Goal: Task Accomplishment & Management: Use online tool/utility

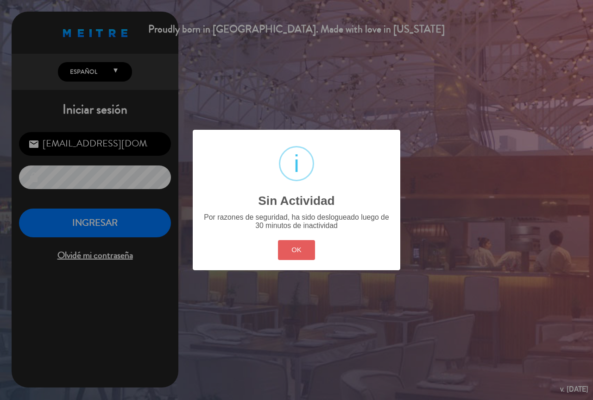
click at [297, 249] on button "OK" at bounding box center [297, 250] width 38 height 20
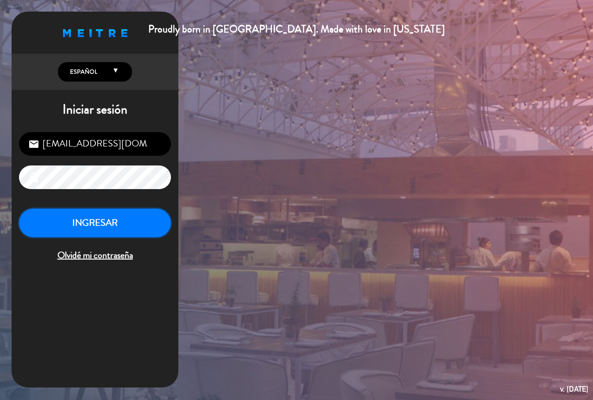
click at [113, 216] on button "INGRESAR" at bounding box center [95, 223] width 152 height 29
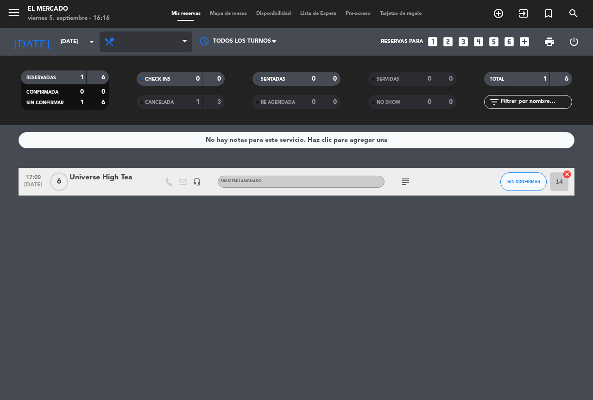
click at [122, 32] on span "Brunch" at bounding box center [146, 42] width 93 height 20
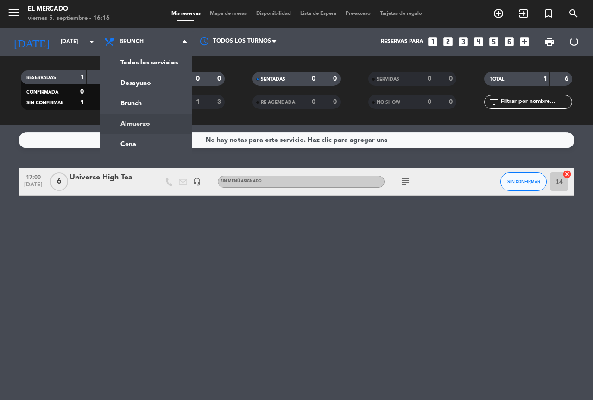
click at [136, 131] on ng-component "menu El Mercado [DATE] 5. septiembre - 16:16 Mis reservas Mapa de mesas Disponi…" at bounding box center [296, 200] width 593 height 400
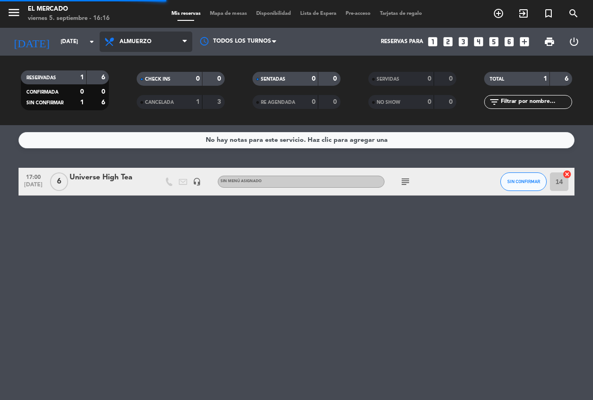
click at [130, 45] on span "Almuerzo" at bounding box center [146, 42] width 93 height 20
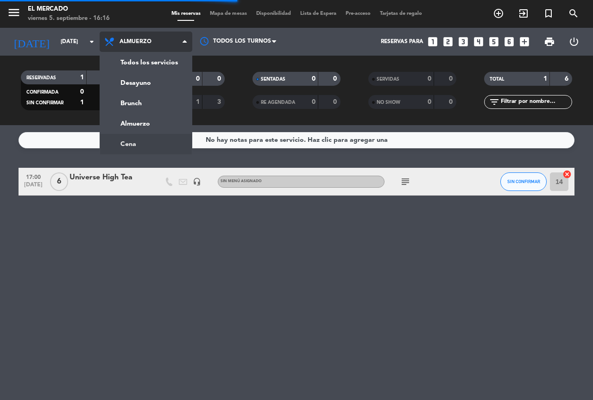
click at [139, 139] on div "No hay notas para este servicio. Haz clic para agregar una" at bounding box center [297, 140] width 556 height 16
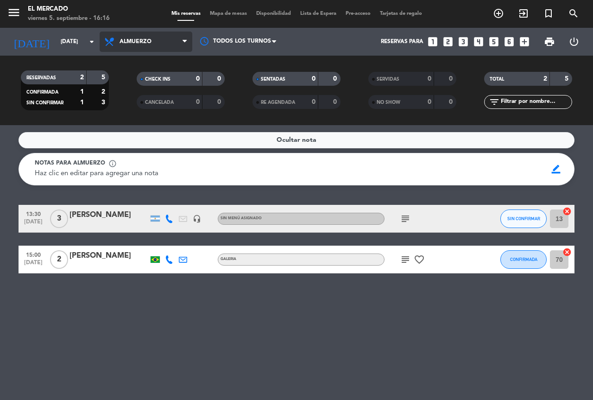
click at [150, 42] on span "Almuerzo" at bounding box center [136, 41] width 32 height 6
click at [137, 133] on ng-component "menu El Mercado [DATE] 5. septiembre - 16:16 Mis reservas Mapa de mesas Disponi…" at bounding box center [296, 200] width 593 height 400
click at [132, 43] on span "Almuerzo" at bounding box center [136, 41] width 32 height 6
click at [132, 145] on ng-component "menu El Mercado [DATE] 5. septiembre - 16:16 Mis reservas Mapa de mesas Disponi…" at bounding box center [296, 200] width 593 height 400
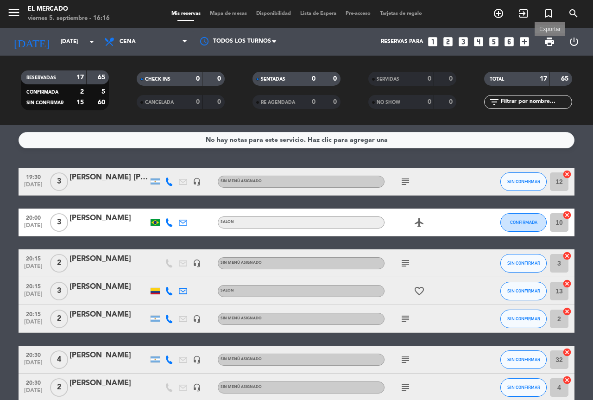
click at [550, 45] on span "print" at bounding box center [549, 41] width 11 height 11
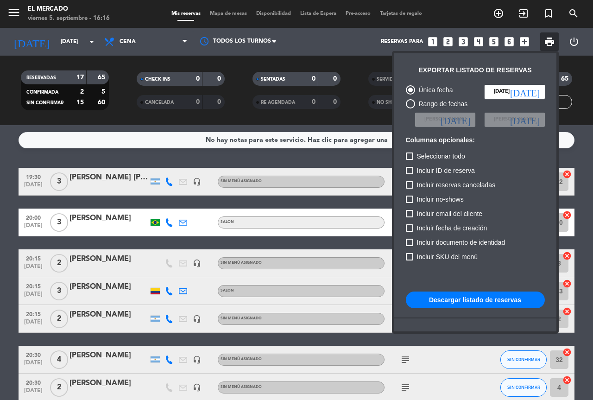
click at [457, 298] on button "Descargar listado de reservas" at bounding box center [475, 299] width 139 height 17
click at [183, 159] on div at bounding box center [296, 200] width 593 height 400
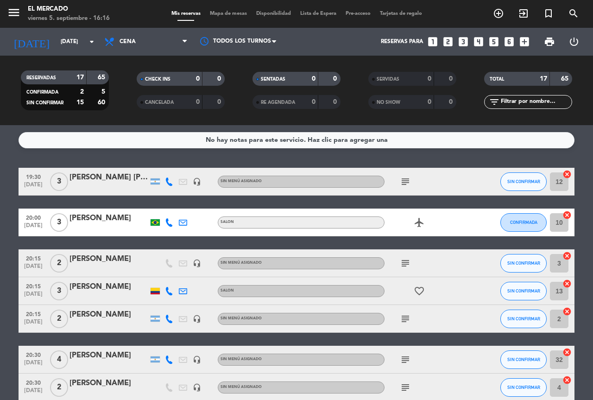
click at [544, 43] on span "print" at bounding box center [549, 41] width 11 height 11
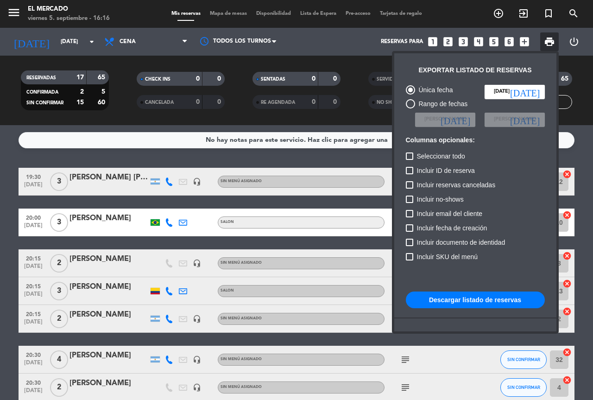
click at [426, 301] on button "Descargar listado de reservas" at bounding box center [475, 299] width 139 height 17
click at [17, 10] on div at bounding box center [296, 200] width 593 height 400
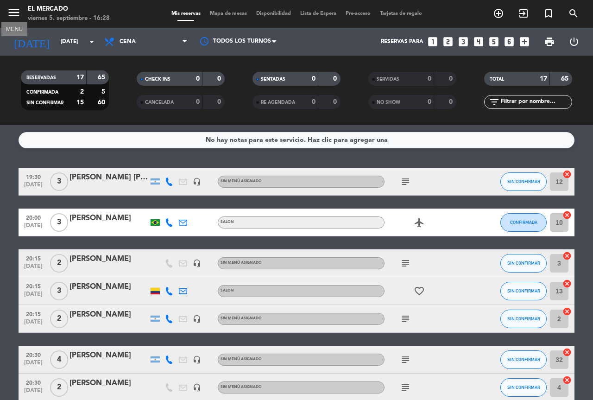
click at [19, 11] on icon "menu" at bounding box center [14, 13] width 14 height 14
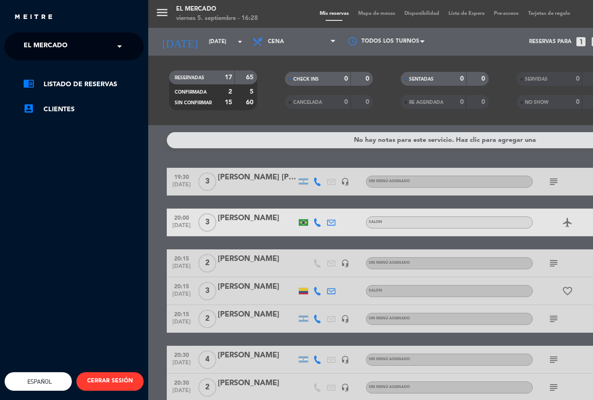
click at [24, 32] on div "close × El Mercado × chrome_reader_mode Listado de Reservas account_box Cliente…" at bounding box center [74, 200] width 148 height 400
drag, startPoint x: 30, startPoint y: 42, endPoint x: 30, endPoint y: 47, distance: 4.7
click at [30, 43] on span "El Mercado" at bounding box center [46, 46] width 44 height 19
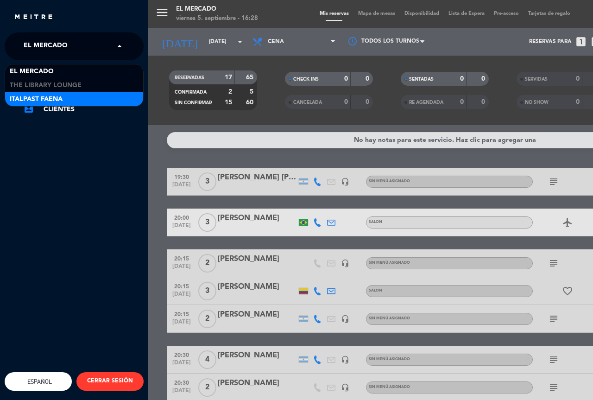
click at [54, 99] on span "Italpast Faena" at bounding box center [36, 99] width 53 height 11
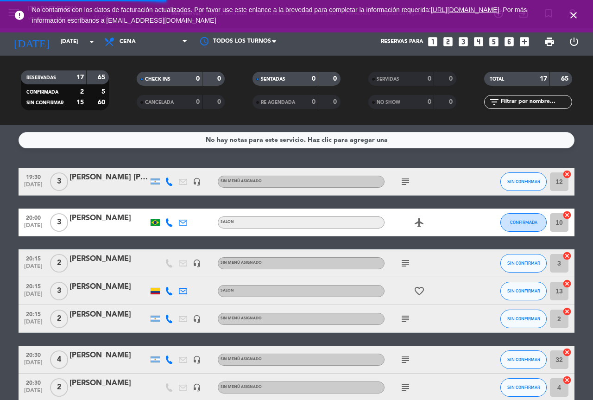
click at [572, 13] on icon "close" at bounding box center [573, 15] width 11 height 11
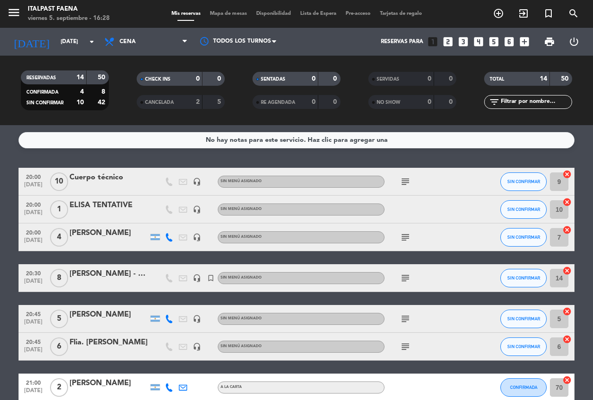
click at [546, 46] on span "print" at bounding box center [549, 41] width 11 height 11
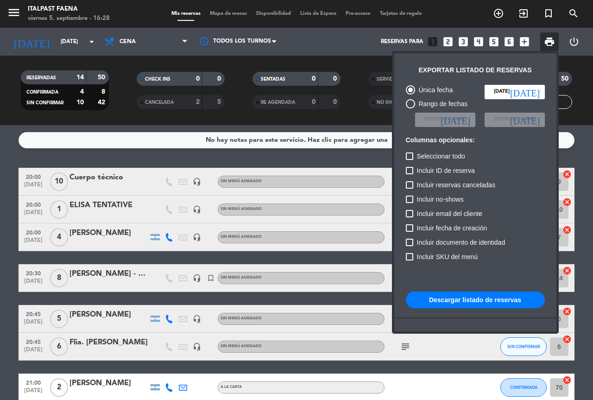
click at [475, 290] on div "Única fecha [DATE] [DATE] Rango de fechas Elegir Fecha [DATE] Elegir Fecha [DAT…" at bounding box center [475, 230] width 148 height 301
click at [477, 302] on button "Descargar listado de reservas" at bounding box center [475, 299] width 139 height 17
